Goal: Information Seeking & Learning: Learn about a topic

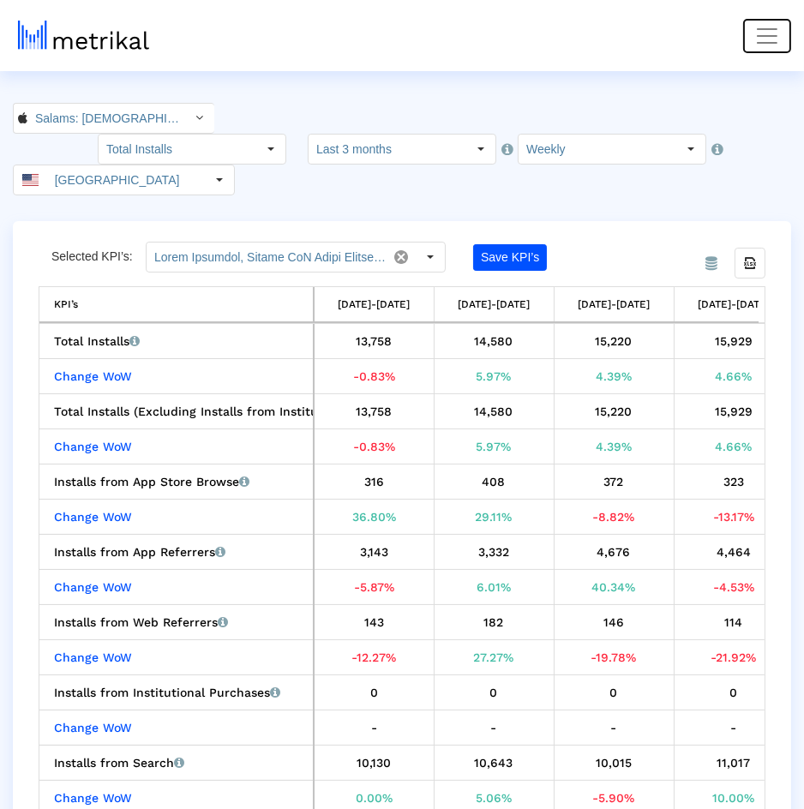
click at [779, 34] on span "Toggle navigation" at bounding box center [767, 36] width 26 height 26
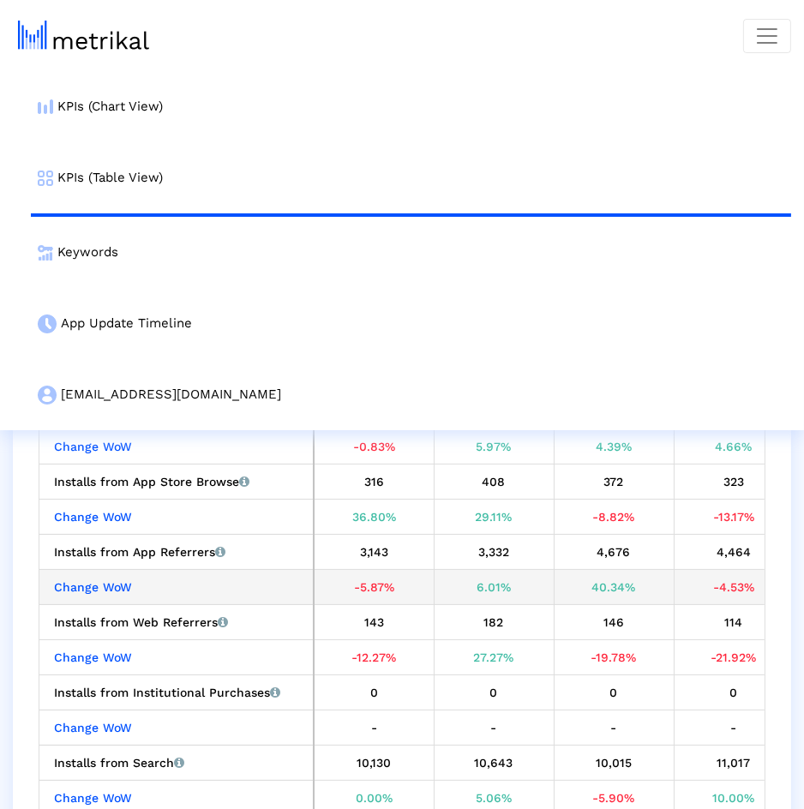
click at [577, 576] on div "40.34%" at bounding box center [613, 587] width 107 height 22
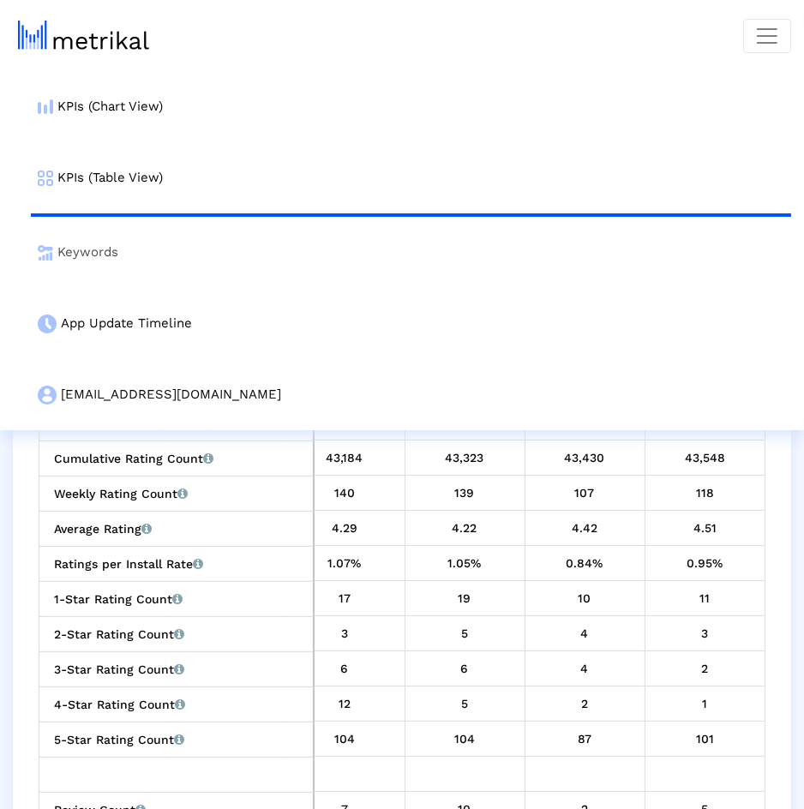
click at [422, 264] on link "Keywords" at bounding box center [411, 252] width 760 height 71
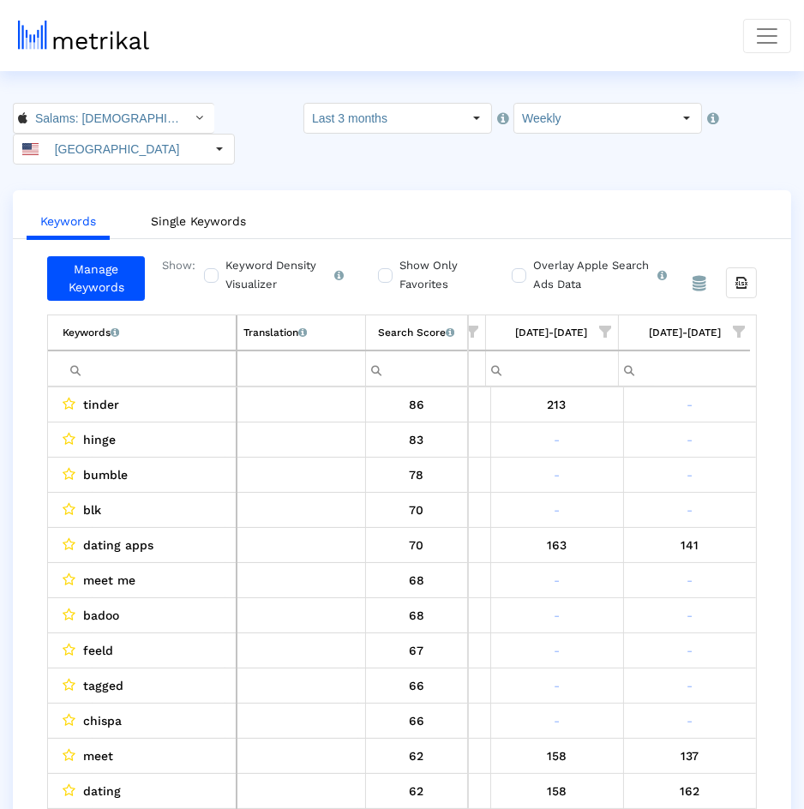
click at [744, 326] on span "Show filter options for column '08/10/25-08/16/25'" at bounding box center [739, 332] width 12 height 12
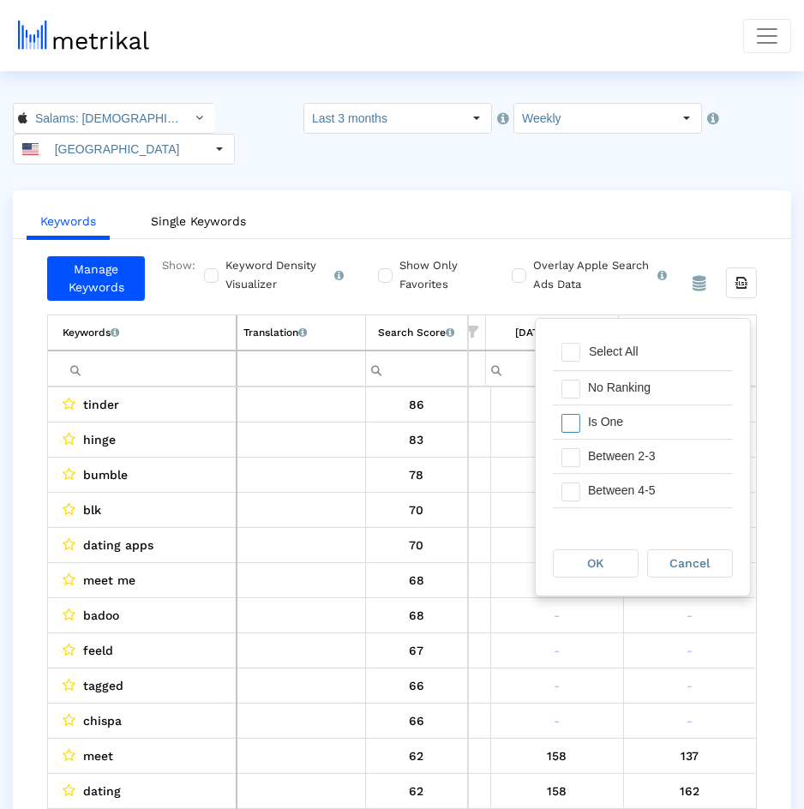
click at [648, 433] on div "Is One" at bounding box center [655, 421] width 153 height 33
click at [648, 458] on div "Between 2-3" at bounding box center [655, 456] width 153 height 33
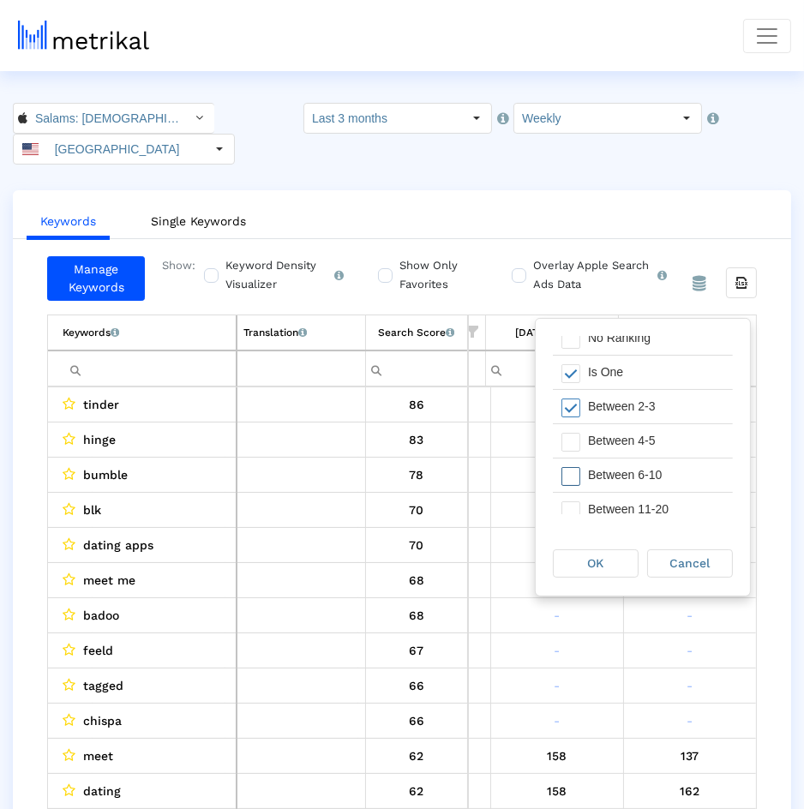
click at [648, 458] on div "Between 6-10" at bounding box center [655, 474] width 153 height 33
click at [648, 451] on div "Between 4-5" at bounding box center [655, 440] width 153 height 33
click at [621, 559] on div "OK" at bounding box center [595, 563] width 84 height 27
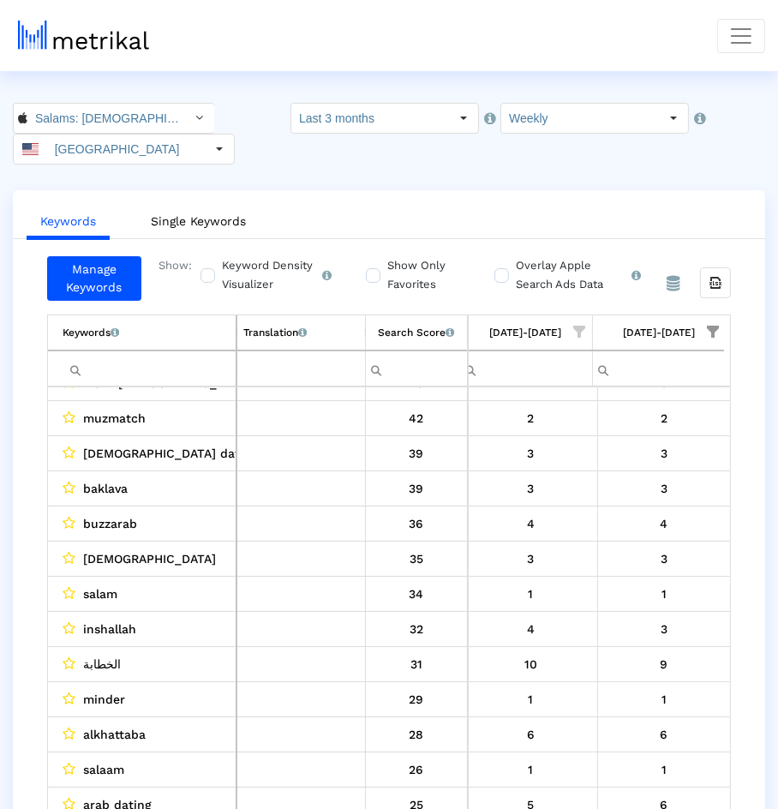
click at [117, 622] on span "inshallah" at bounding box center [109, 629] width 53 height 22
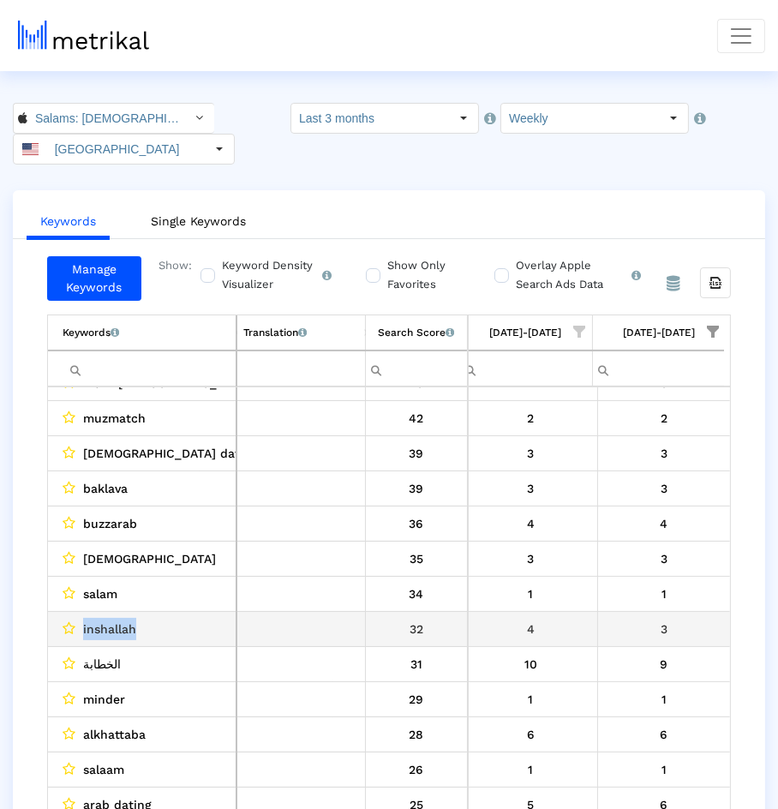
copy span "inshallah"
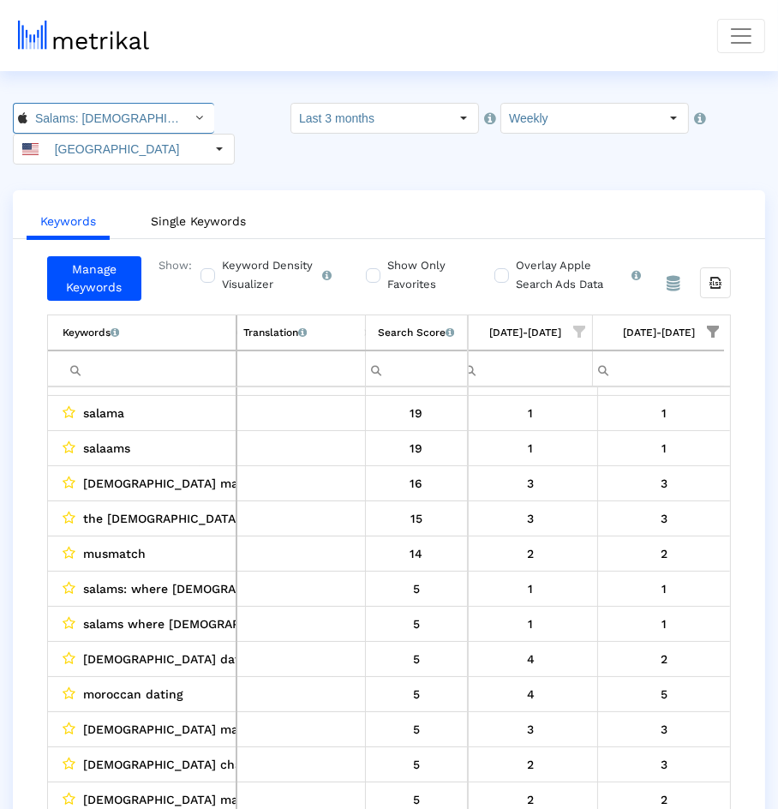
click at [160, 117] on input "Salams: [DEMOGRAPHIC_DATA] [DEMOGRAPHIC_DATA] Marriage < 965359176 >" at bounding box center [104, 118] width 154 height 29
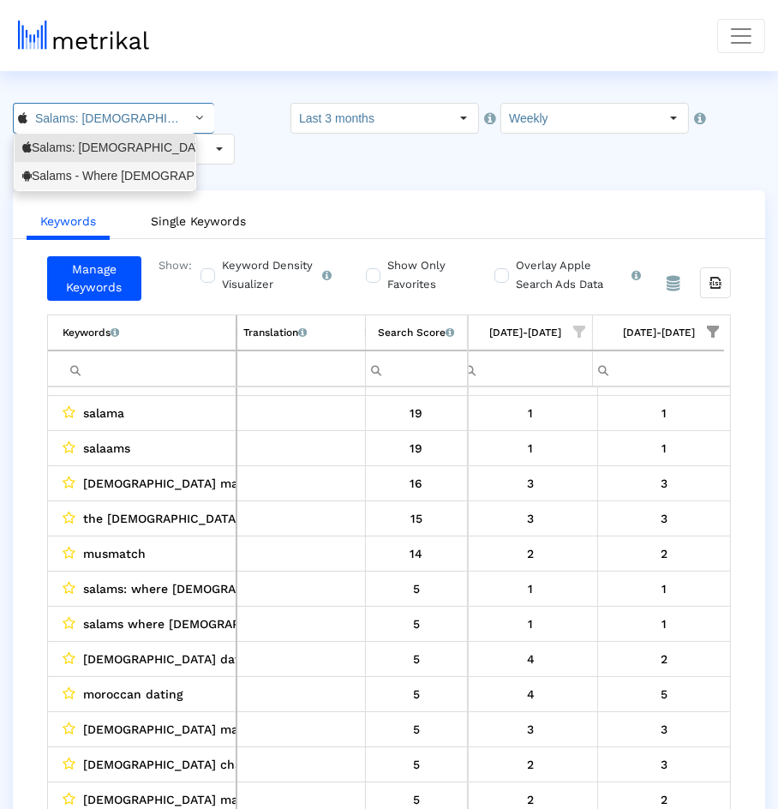
click at [146, 164] on div "Salams - Where [DEMOGRAPHIC_DATA] Meet <com.minderapps.minder>" at bounding box center [105, 176] width 181 height 28
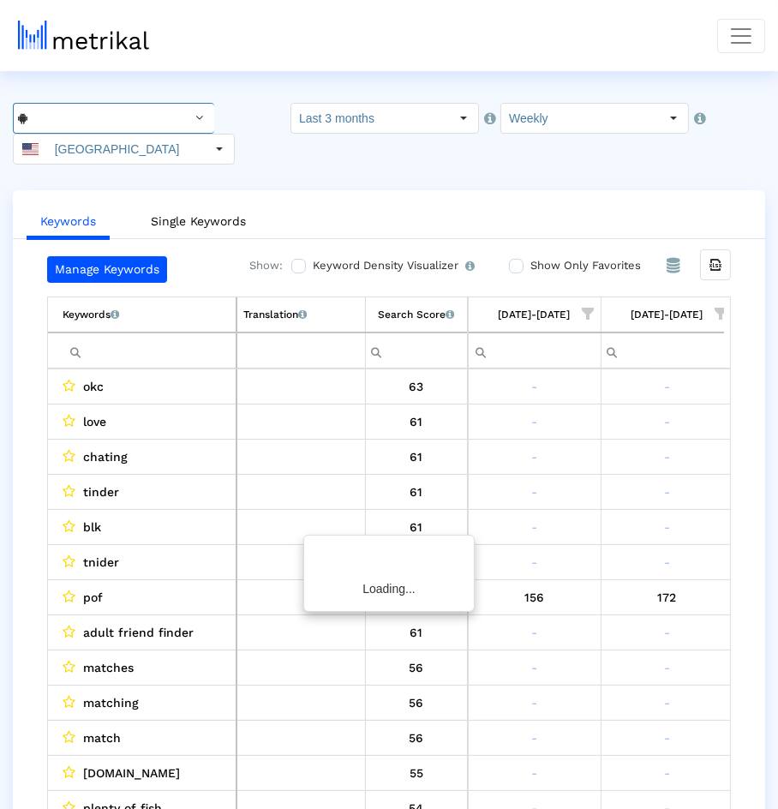
scroll to position [0, 1469]
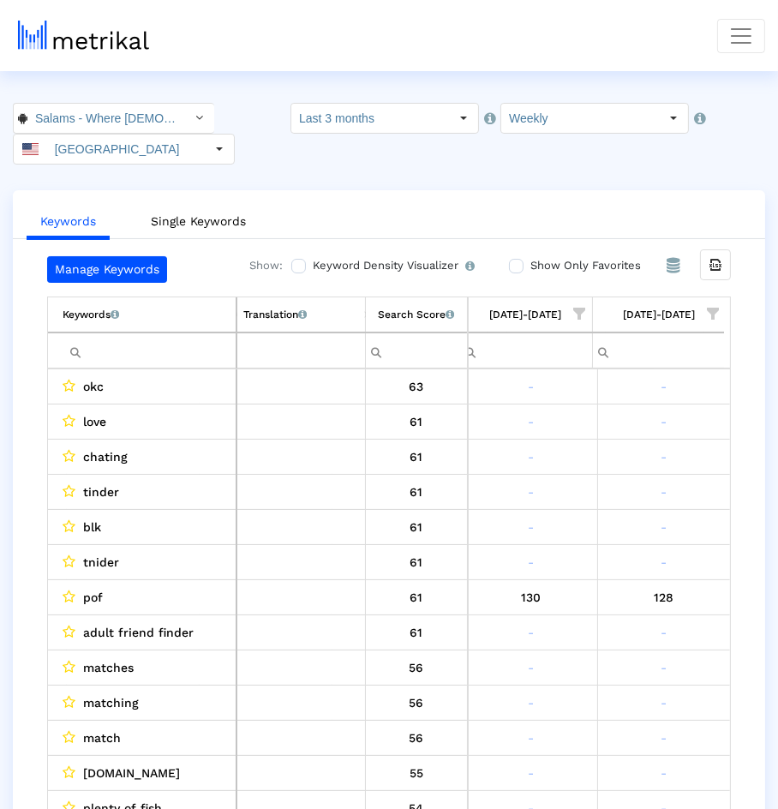
click at [707, 313] on span "Show filter options for column '08/10/25-08/16/25'" at bounding box center [713, 314] width 12 height 12
click at [593, 451] on div "Between 2-3" at bounding box center [629, 467] width 153 height 33
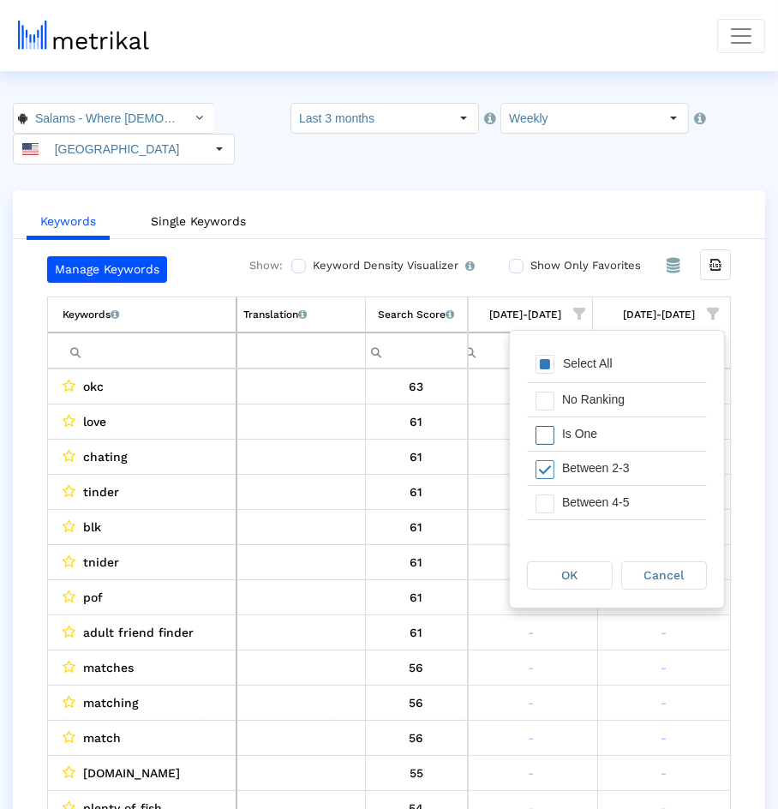
click at [593, 448] on div "Is One" at bounding box center [629, 433] width 153 height 33
click at [593, 503] on div "Between 4-5" at bounding box center [629, 502] width 153 height 33
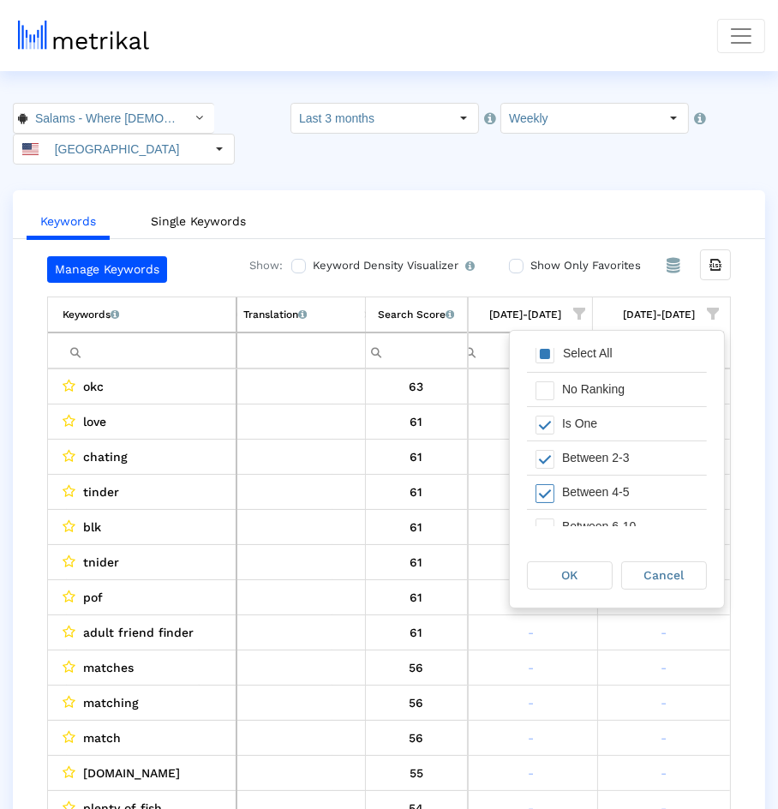
scroll to position [14, 0]
click at [594, 512] on div "Between 6-10" at bounding box center [629, 522] width 153 height 33
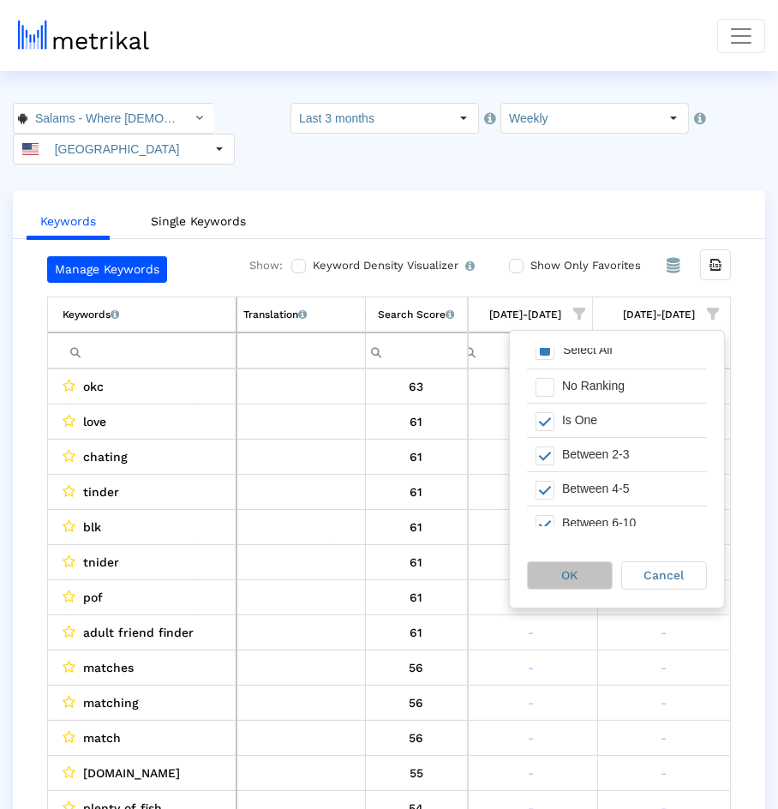
click at [594, 564] on div "OK" at bounding box center [570, 575] width 84 height 27
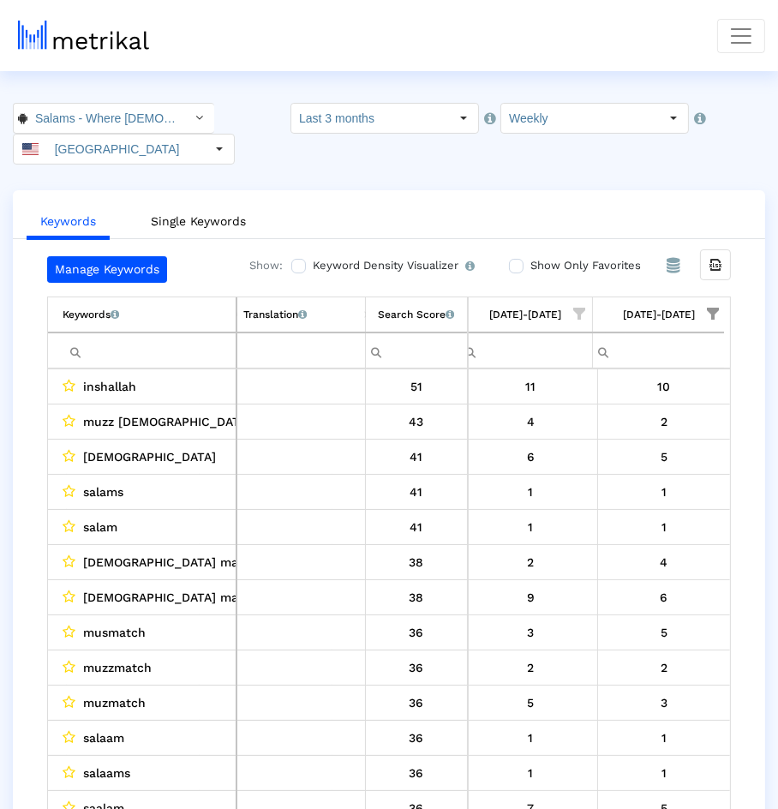
click at [182, 344] on input "Filter cell" at bounding box center [149, 351] width 173 height 28
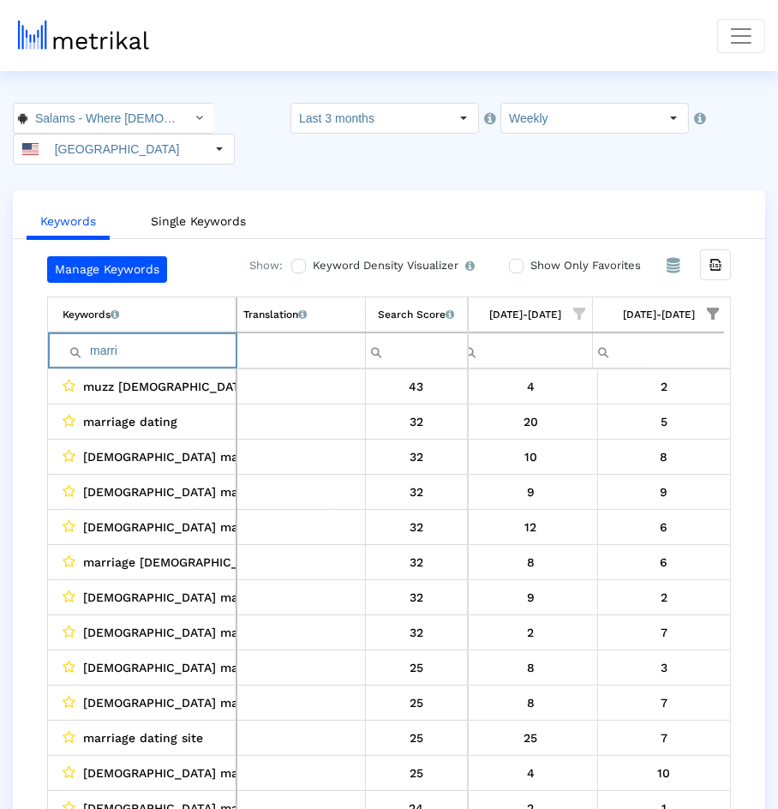
click at [182, 344] on input "marri" at bounding box center [149, 351] width 173 height 28
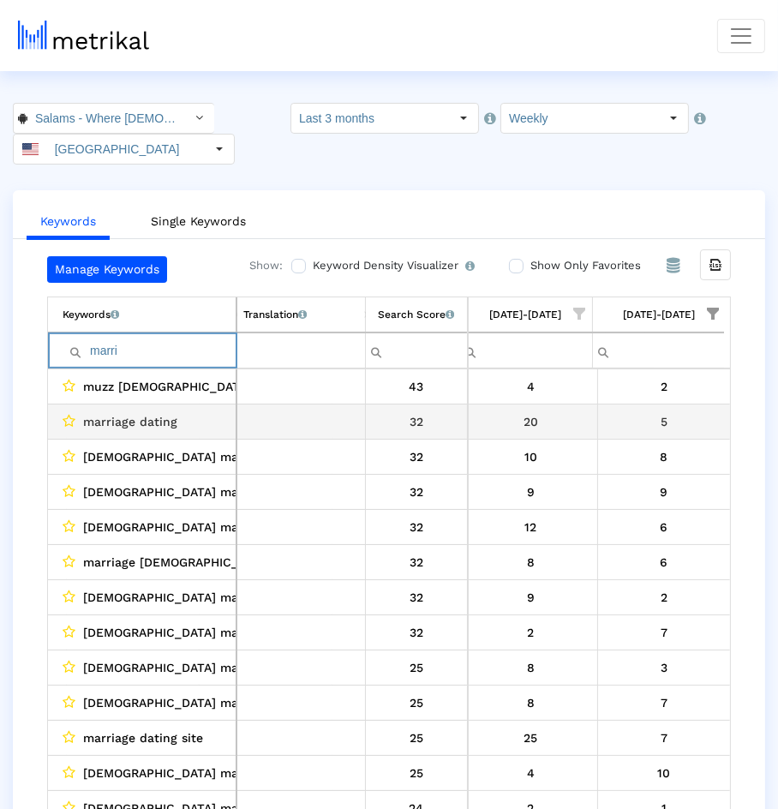
type input "marri"
click at [101, 418] on span "marriage dating" at bounding box center [130, 421] width 94 height 22
drag, startPoint x: 101, startPoint y: 418, endPoint x: 162, endPoint y: 410, distance: 61.3
click at [162, 410] on span "marriage dating" at bounding box center [130, 421] width 94 height 22
copy span "marriage dating"
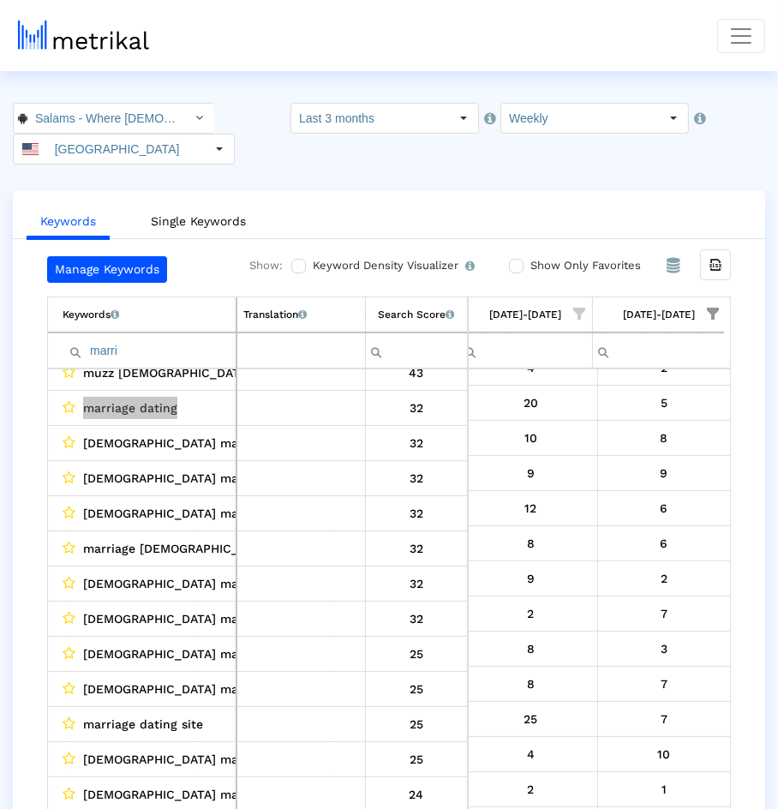
scroll to position [21, 0]
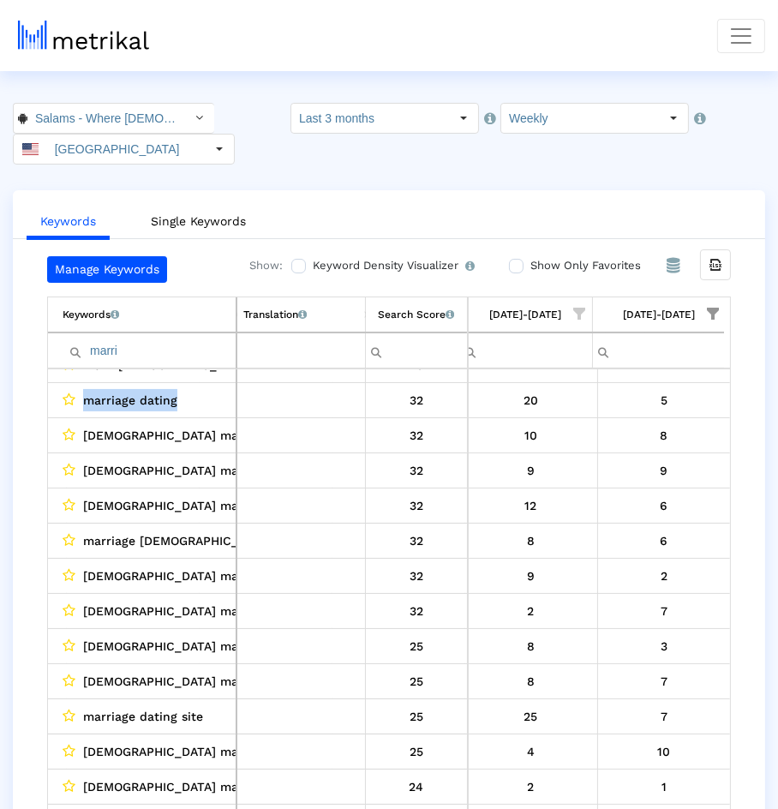
click at [100, 572] on span "[DEMOGRAPHIC_DATA] marriages" at bounding box center [180, 576] width 195 height 22
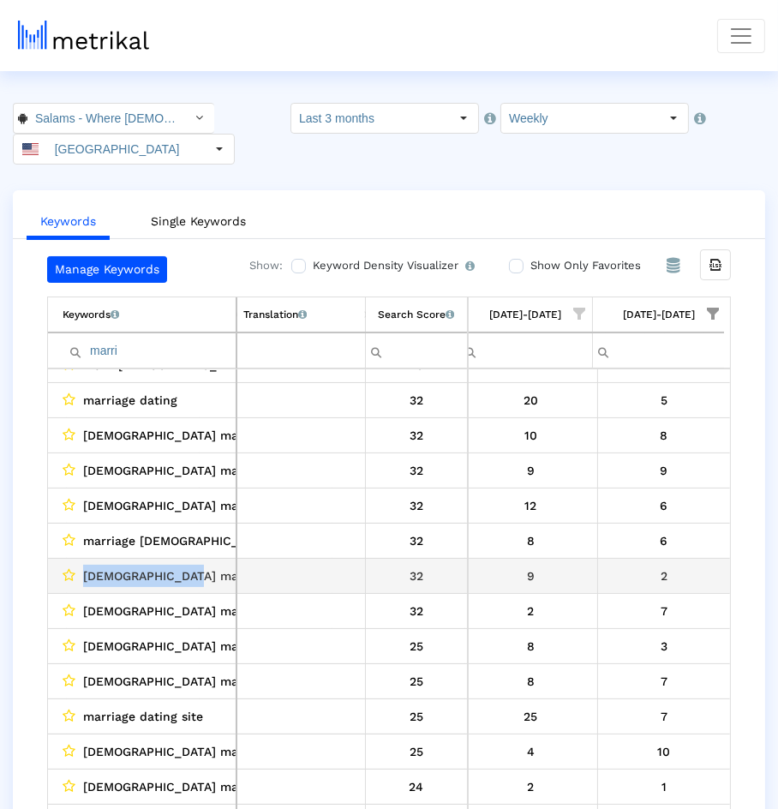
drag, startPoint x: 100, startPoint y: 572, endPoint x: 151, endPoint y: 571, distance: 50.6
click at [151, 571] on span "[DEMOGRAPHIC_DATA] marriages" at bounding box center [180, 576] width 195 height 22
copy span "[DEMOGRAPHIC_DATA] marriages"
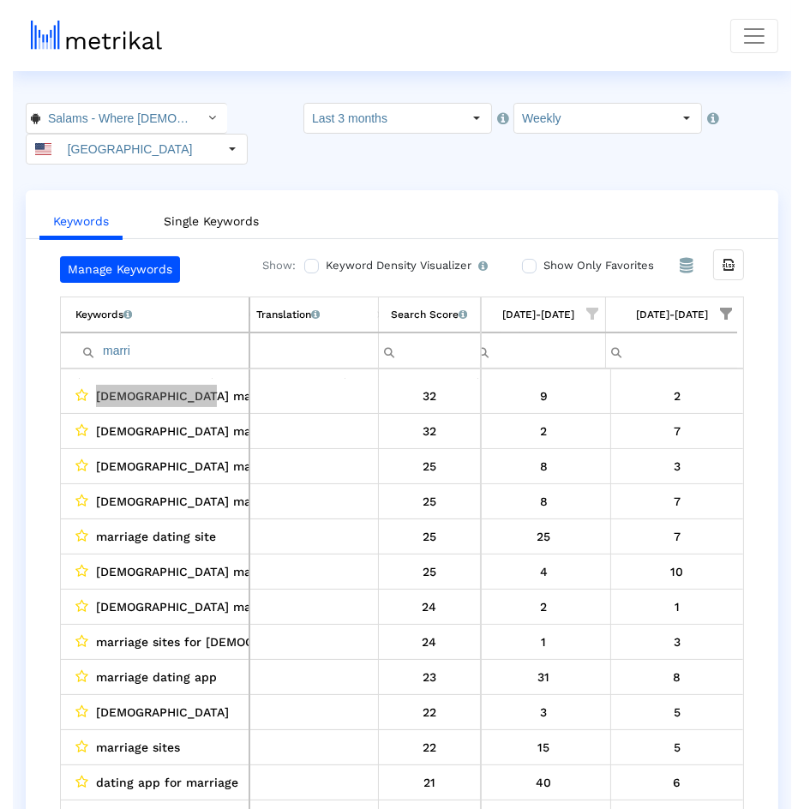
scroll to position [211, 0]
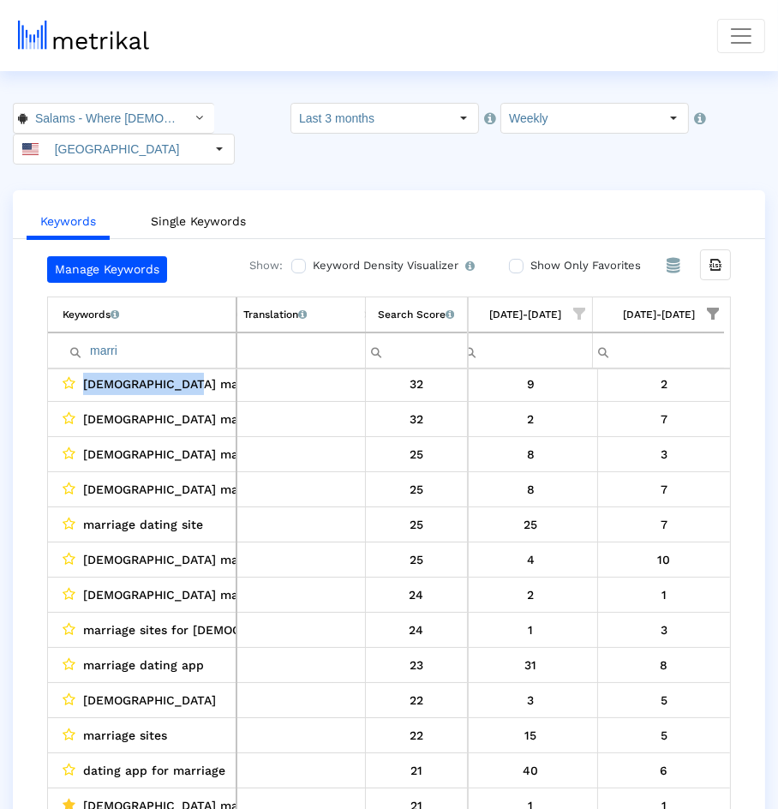
click at [96, 459] on span "[DEMOGRAPHIC_DATA] marriage app" at bounding box center [191, 454] width 216 height 22
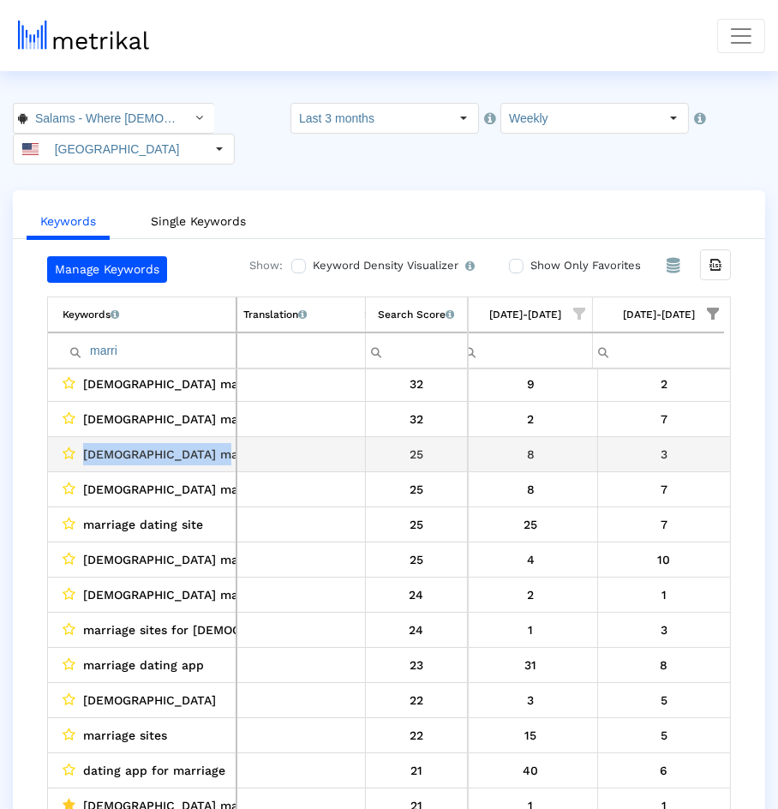
drag, startPoint x: 96, startPoint y: 459, endPoint x: 194, endPoint y: 457, distance: 97.7
click at [194, 457] on span "[DEMOGRAPHIC_DATA] marriage app" at bounding box center [191, 454] width 216 height 22
copy span "[DEMOGRAPHIC_DATA] marriage app"
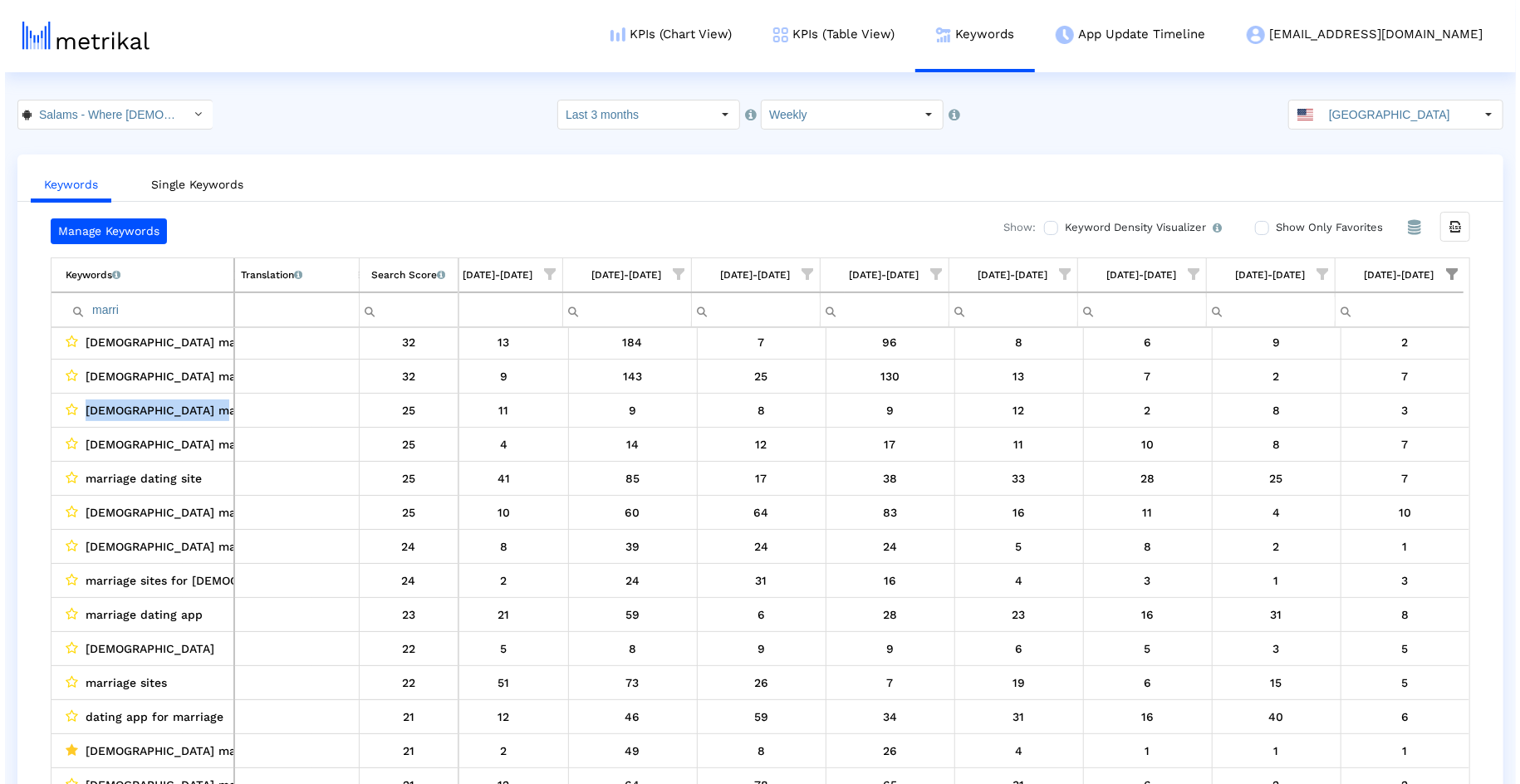
scroll to position [204, 657]
